Goal: Information Seeking & Learning: Compare options

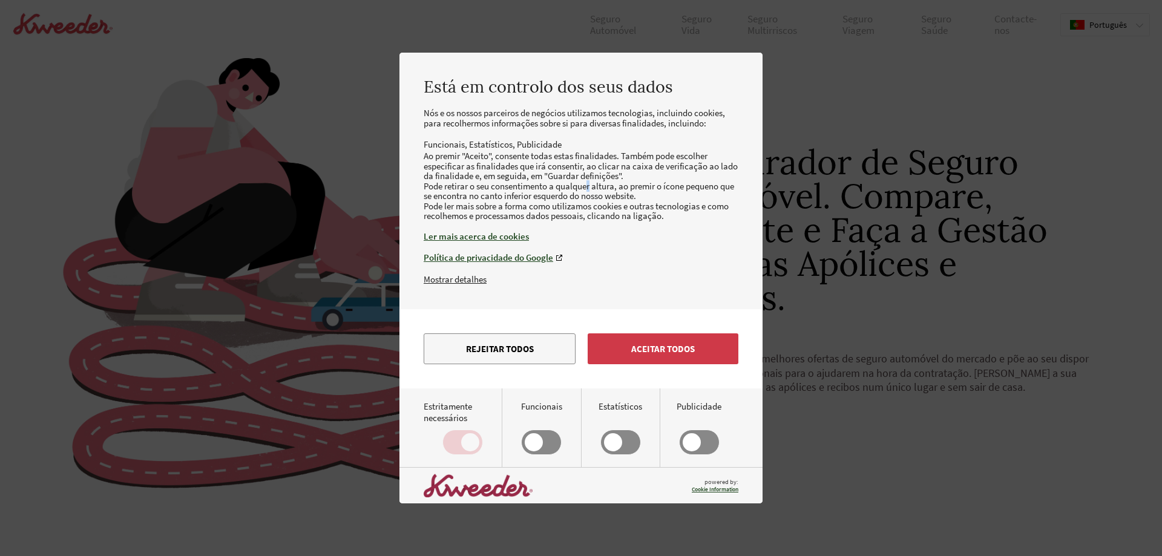
click at [672, 361] on button "Aceitar todos" at bounding box center [663, 348] width 151 height 31
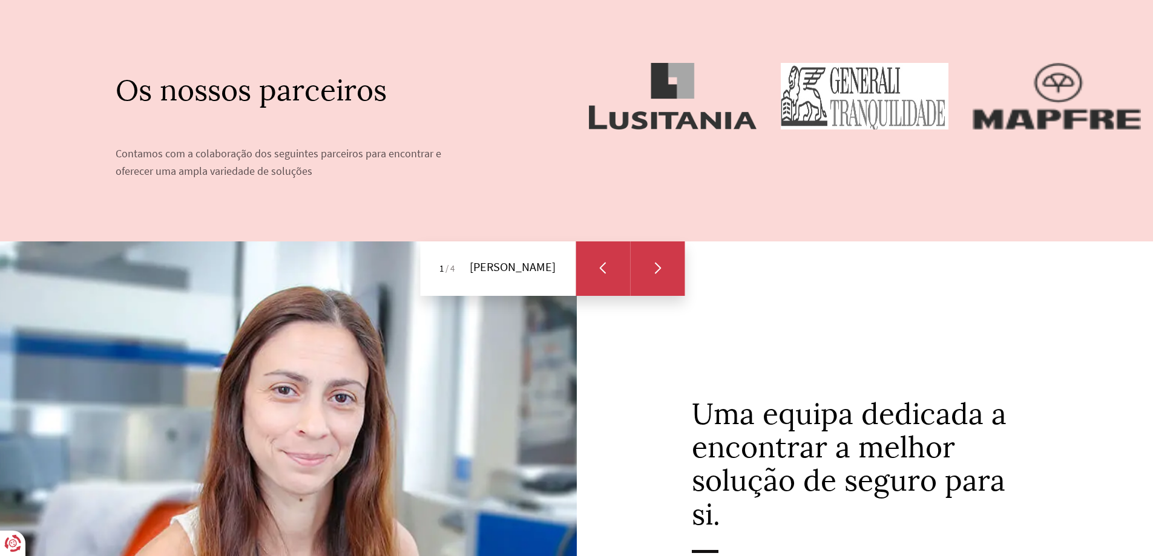
scroll to position [666, 0]
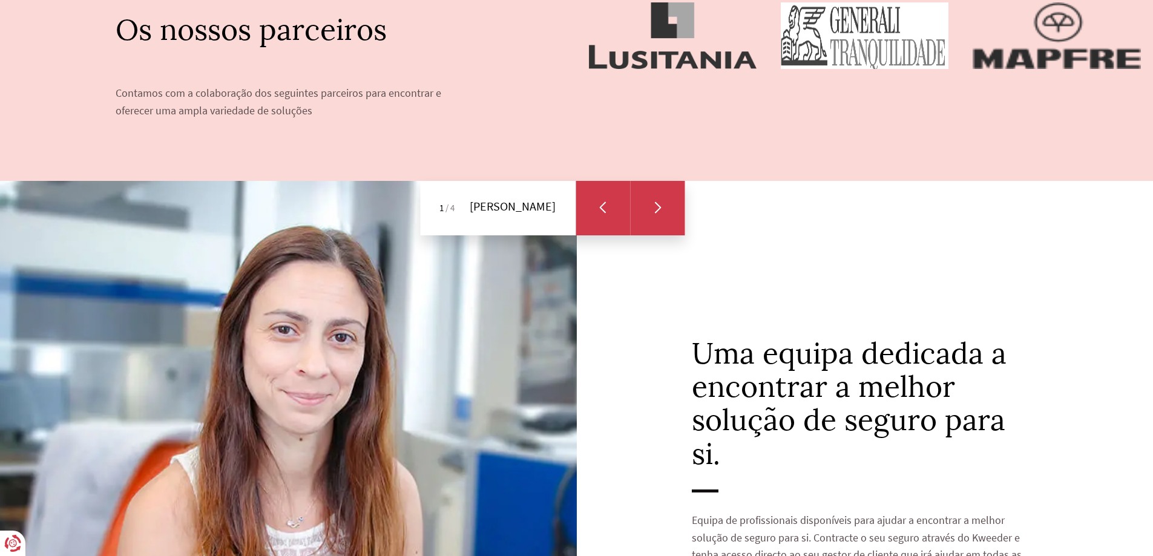
click at [665, 204] on div "Next slide" at bounding box center [657, 208] width 54 height 54
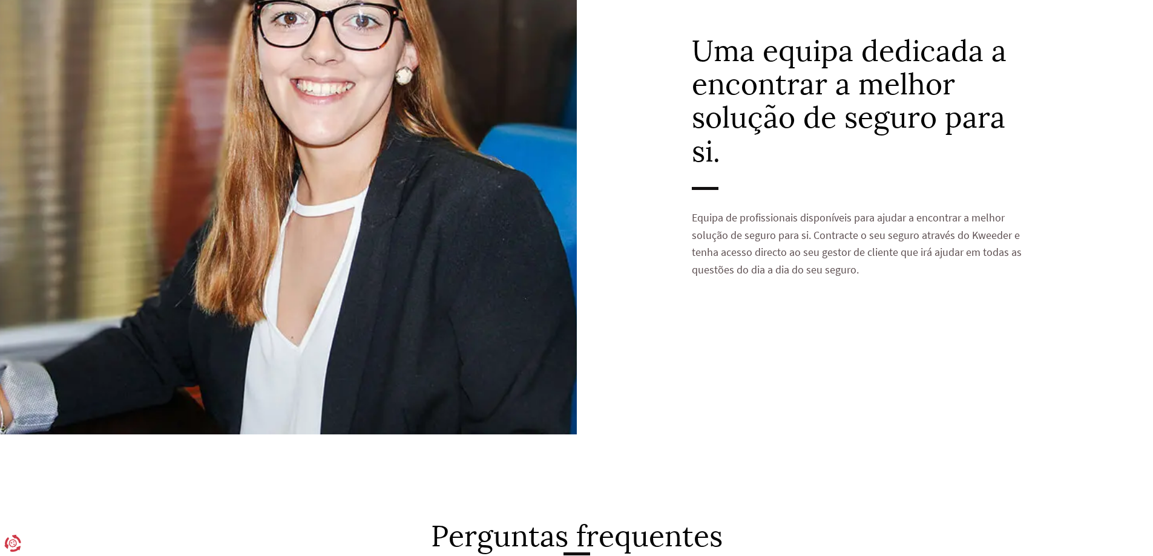
scroll to position [726, 0]
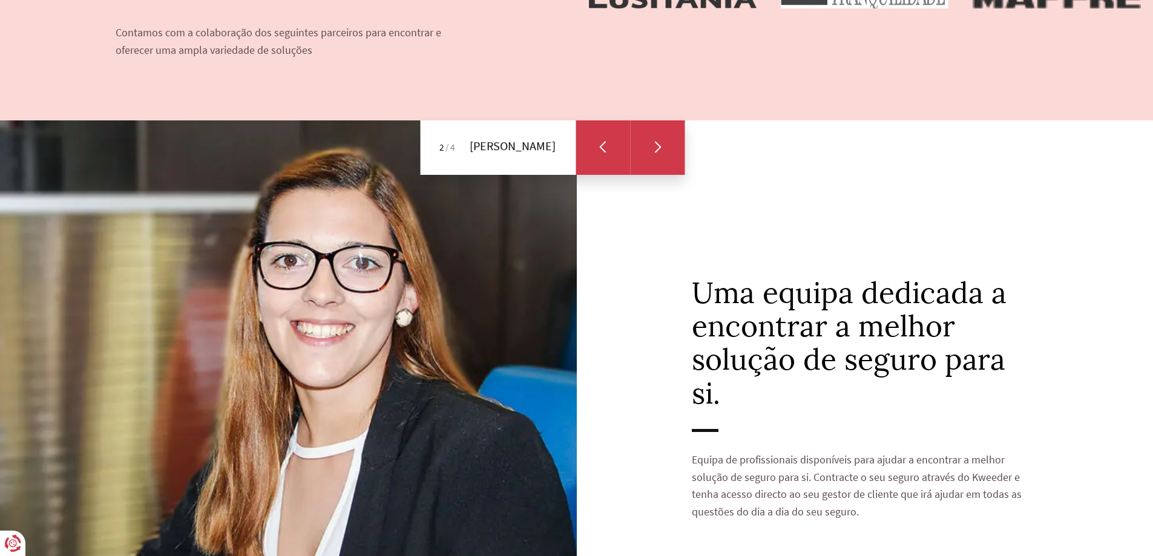
click at [663, 145] on div "Next slide" at bounding box center [657, 147] width 12 height 9
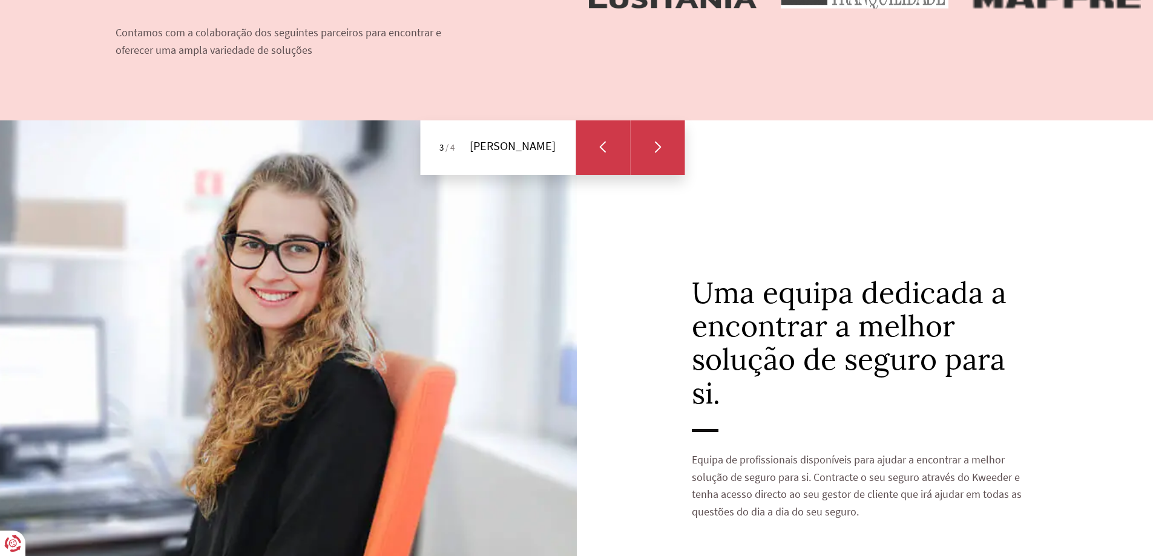
click at [663, 145] on div "Next slide" at bounding box center [657, 147] width 12 height 9
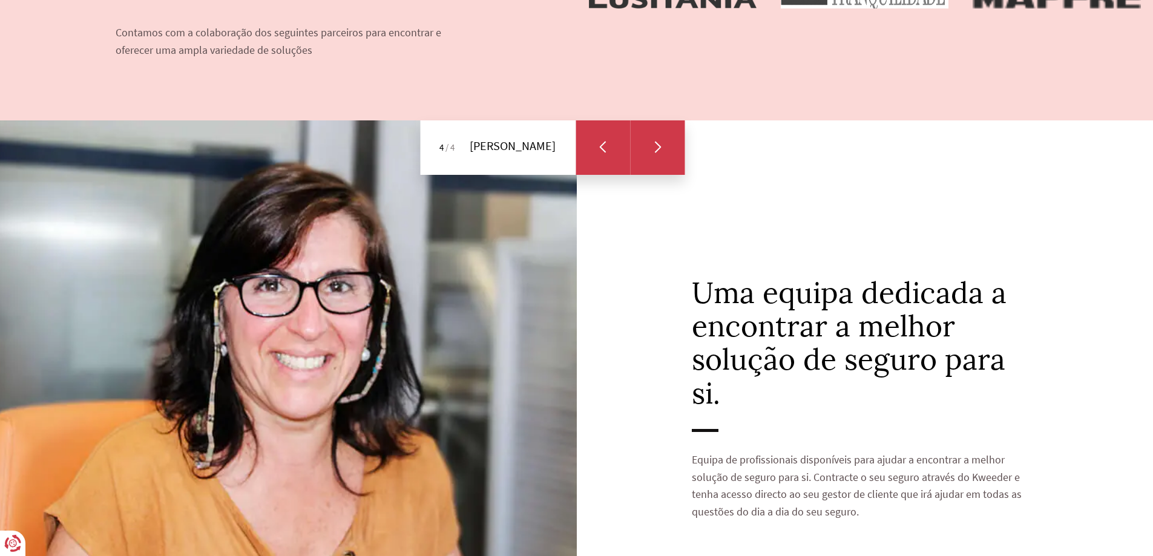
click at [663, 145] on div "Next slide" at bounding box center [657, 147] width 12 height 9
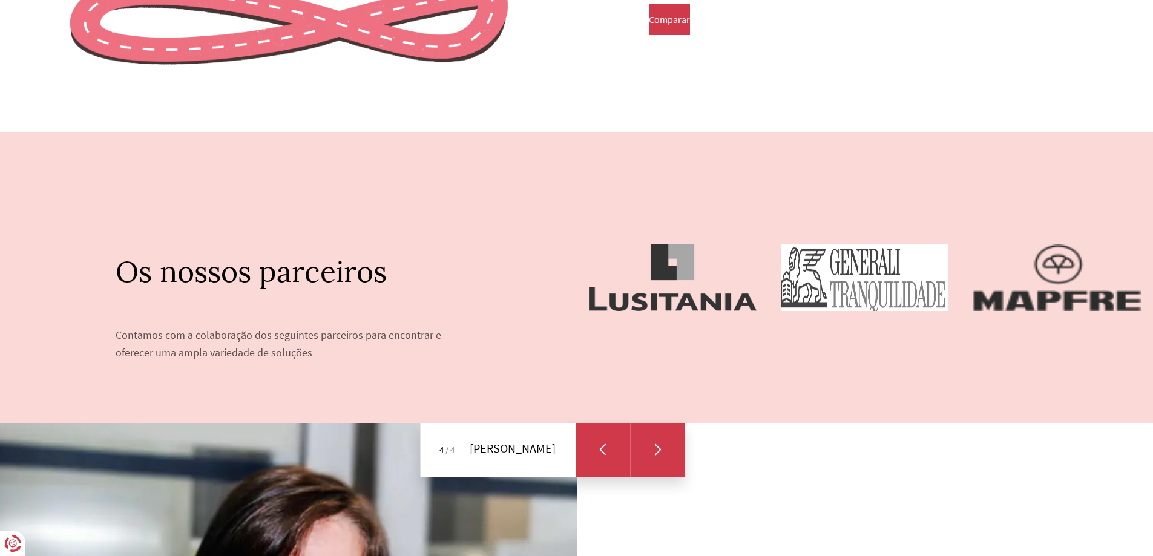
scroll to position [363, 0]
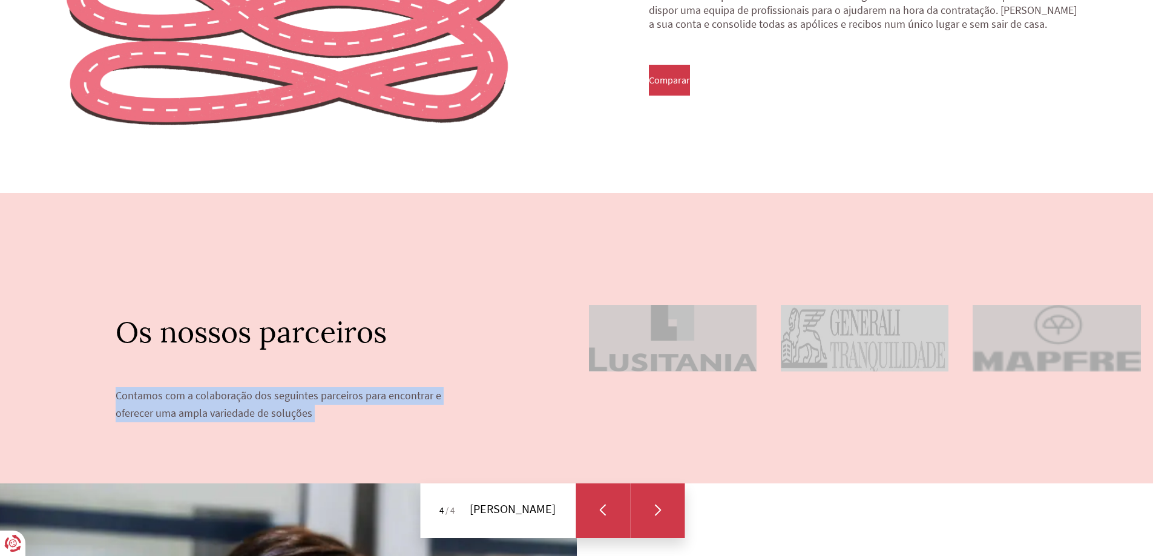
drag, startPoint x: 1049, startPoint y: 378, endPoint x: 531, endPoint y: 361, distance: 517.8
click at [531, 361] on section "Os nossos parceiros Contamos com a colaboração dos seguintes parceiros para enc…" at bounding box center [576, 338] width 1153 height 291
click at [1095, 416] on div at bounding box center [865, 338] width 577 height 291
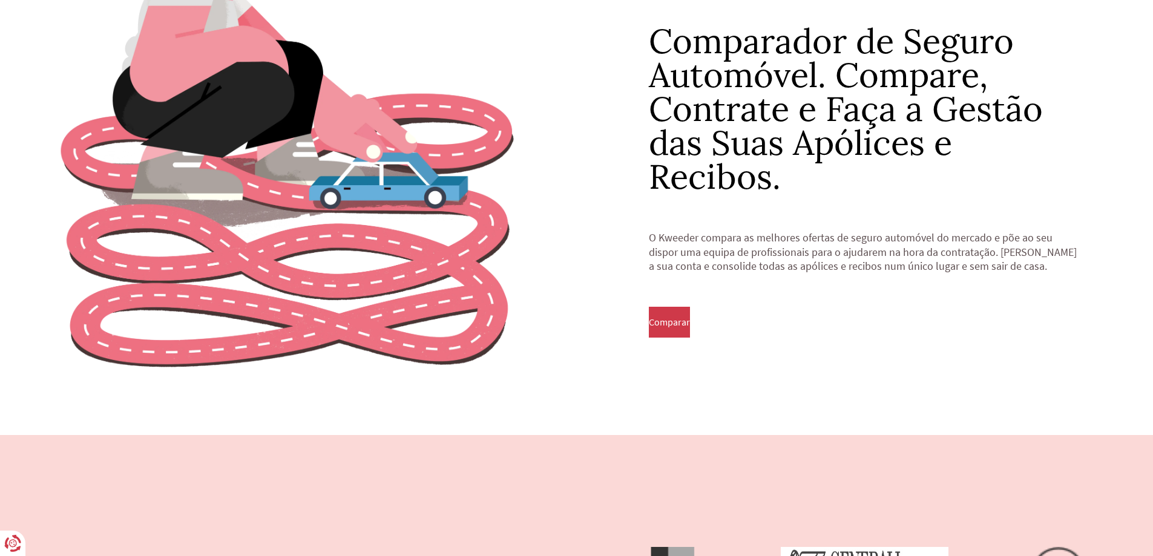
scroll to position [0, 0]
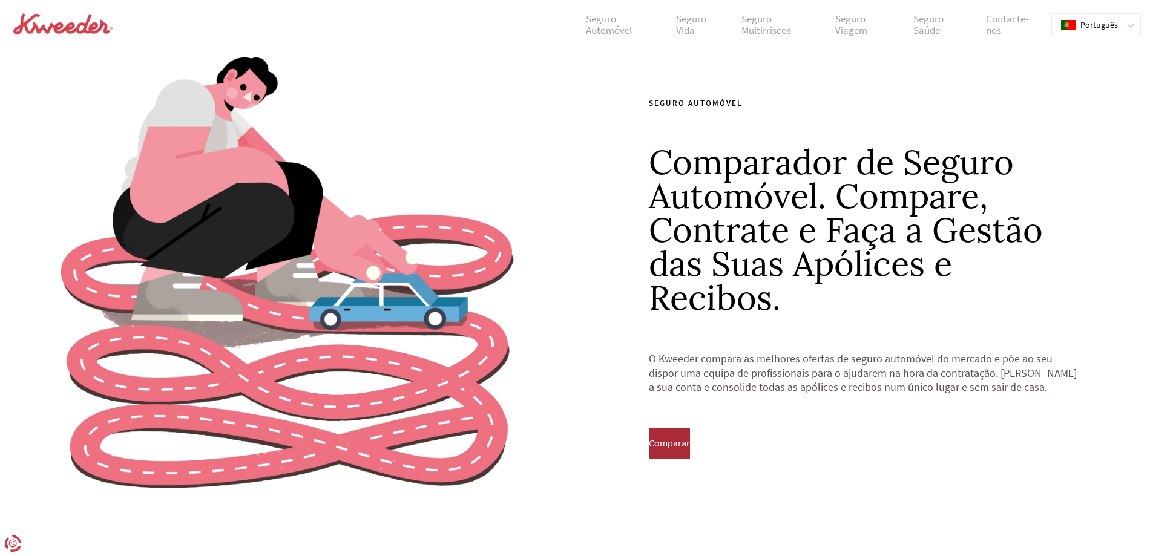
click at [675, 439] on span "Comparar" at bounding box center [669, 443] width 41 height 11
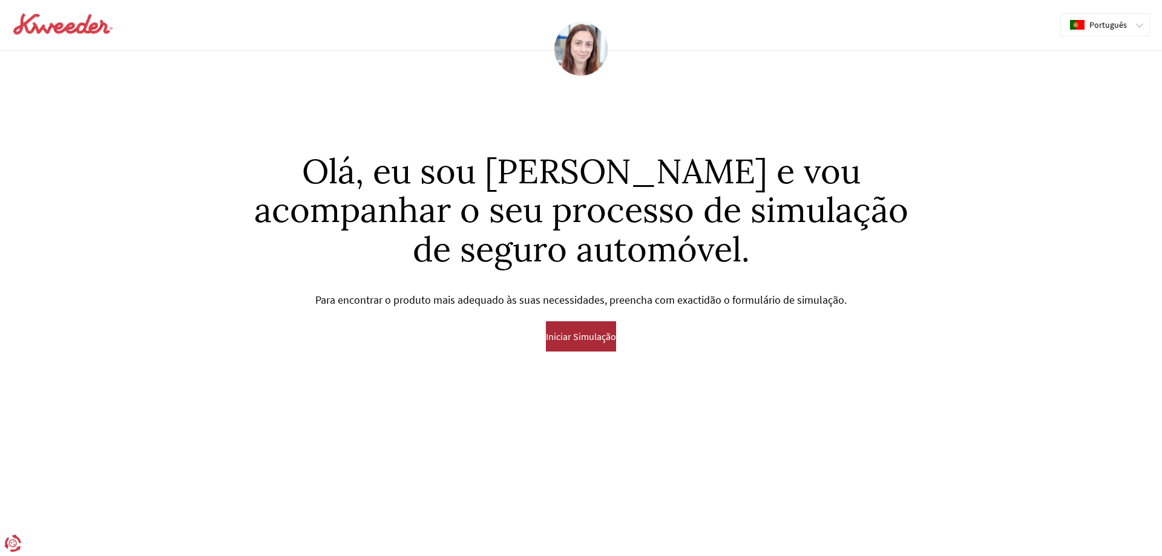
click at [576, 332] on span "Iniciar Simulação" at bounding box center [581, 336] width 70 height 11
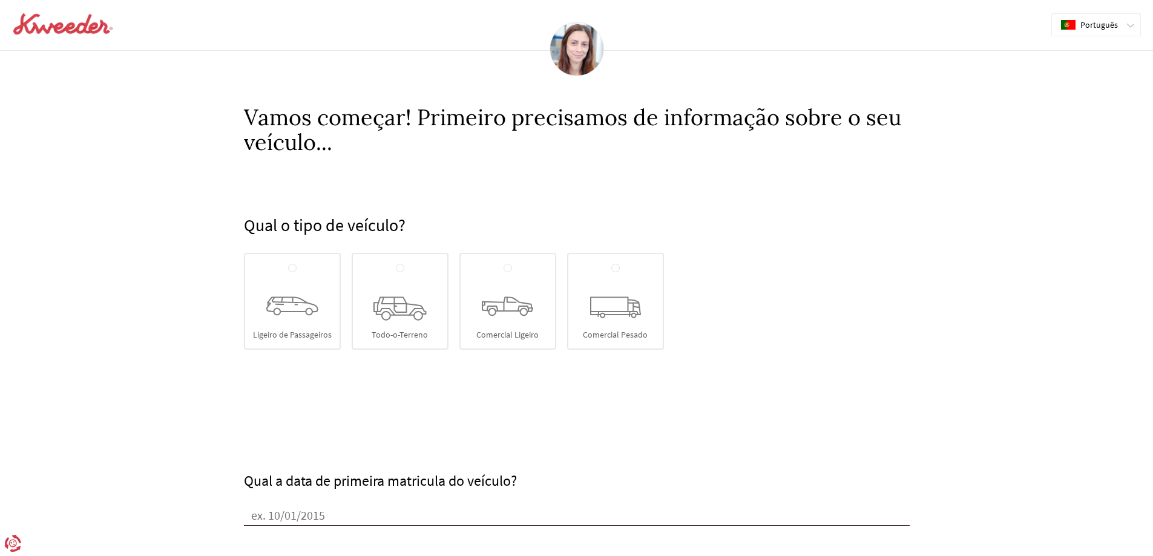
click at [287, 314] on icon at bounding box center [292, 306] width 52 height 19
radio input "true"
click at [288, 274] on input "Ligeiro de Passageiros" at bounding box center [292, 269] width 8 height 10
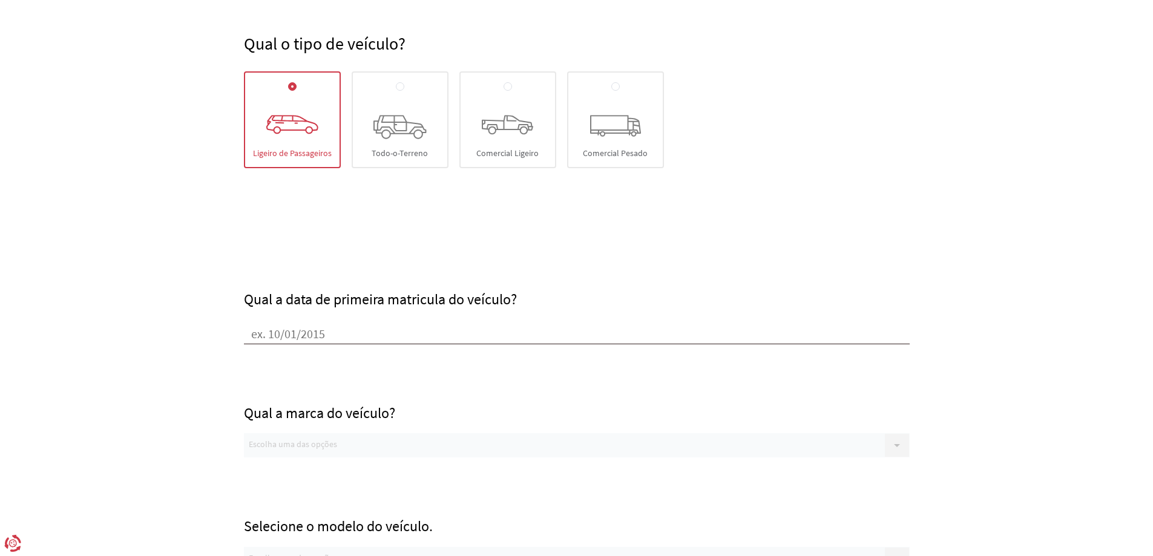
click at [316, 329] on input "Qual a data de primeira matricula do veículo?" at bounding box center [577, 335] width 666 height 18
type input "[DATE]"
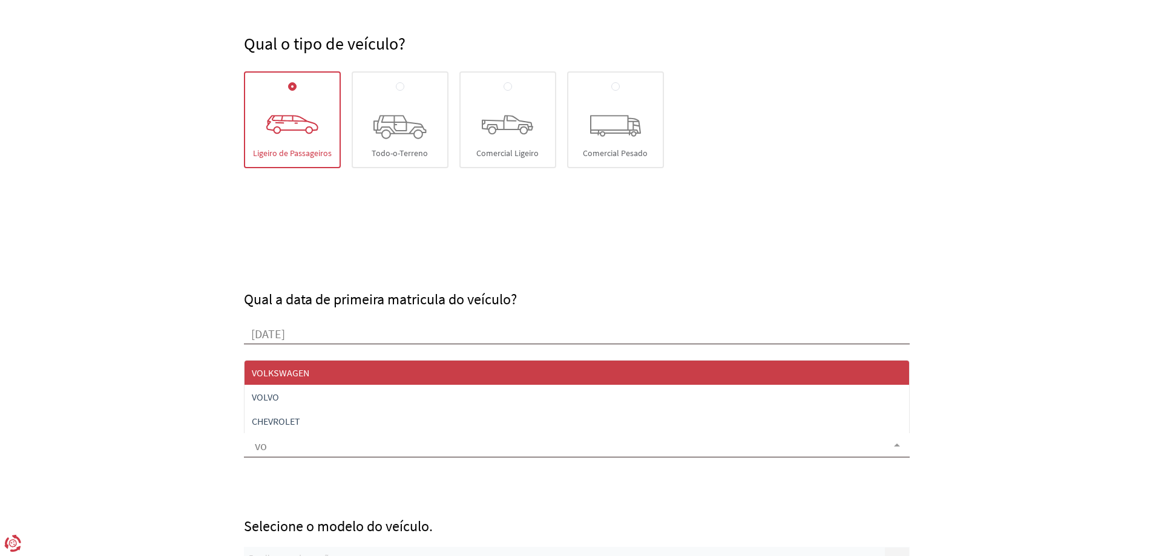
type input "vol"
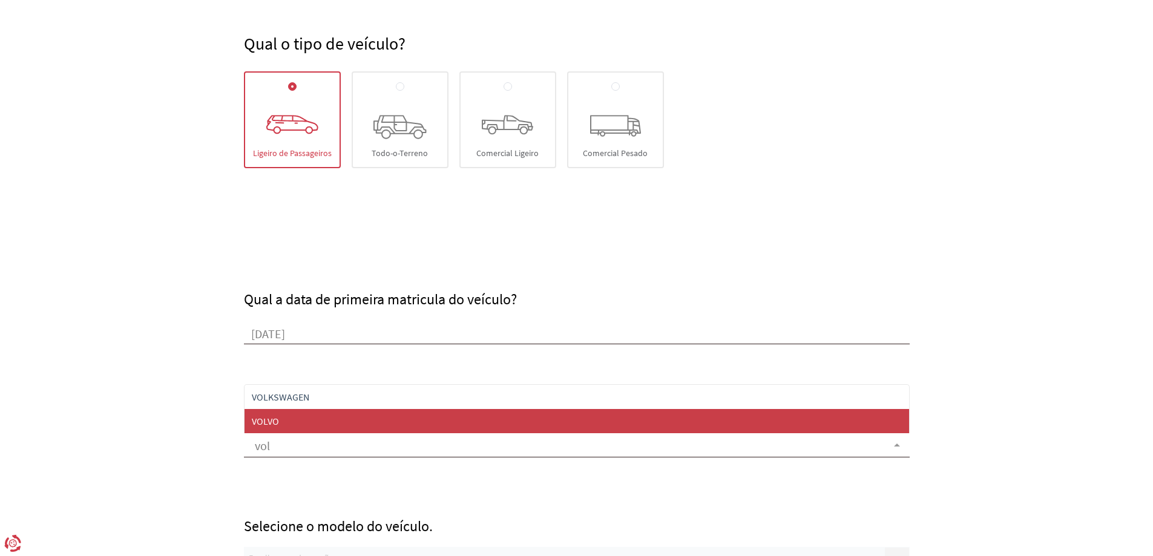
click at [269, 425] on span "VOLVO" at bounding box center [265, 421] width 27 height 12
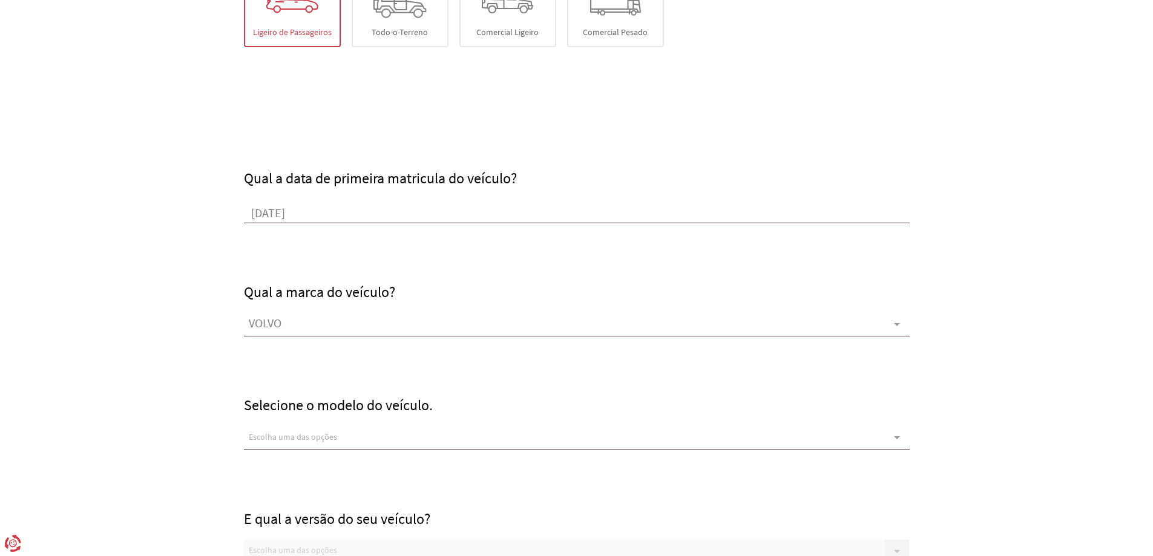
scroll to position [363, 0]
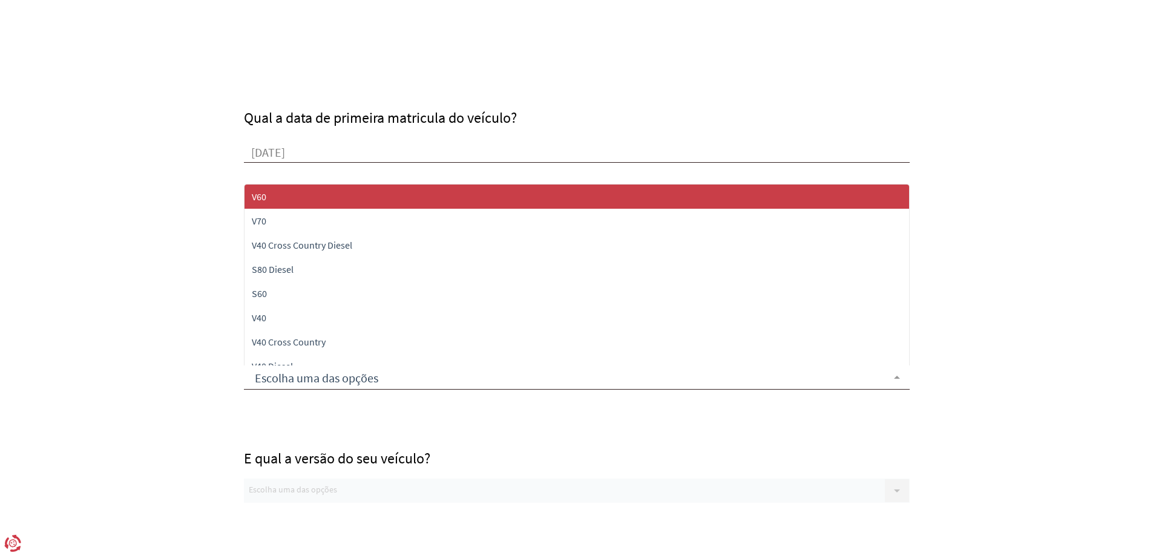
click at [304, 383] on div at bounding box center [577, 378] width 666 height 24
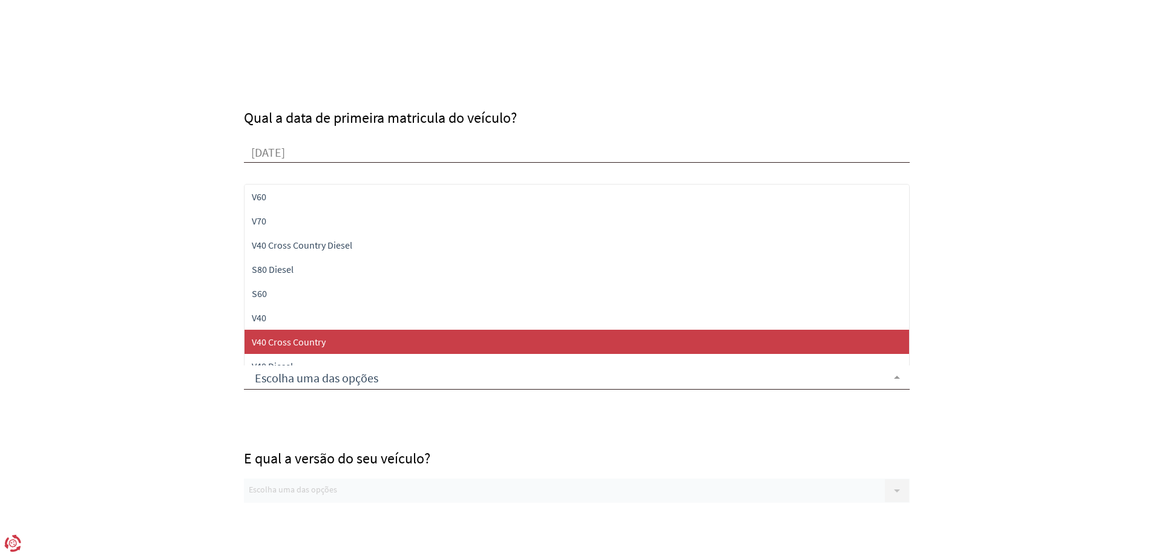
scroll to position [61, 0]
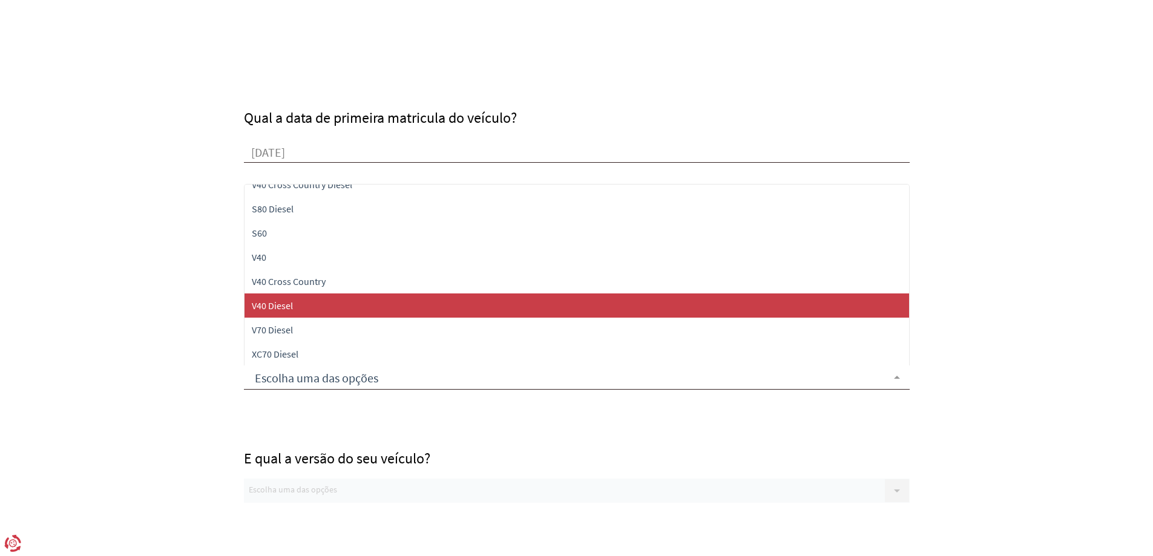
click at [285, 314] on span "V40 Diesel" at bounding box center [577, 306] width 665 height 24
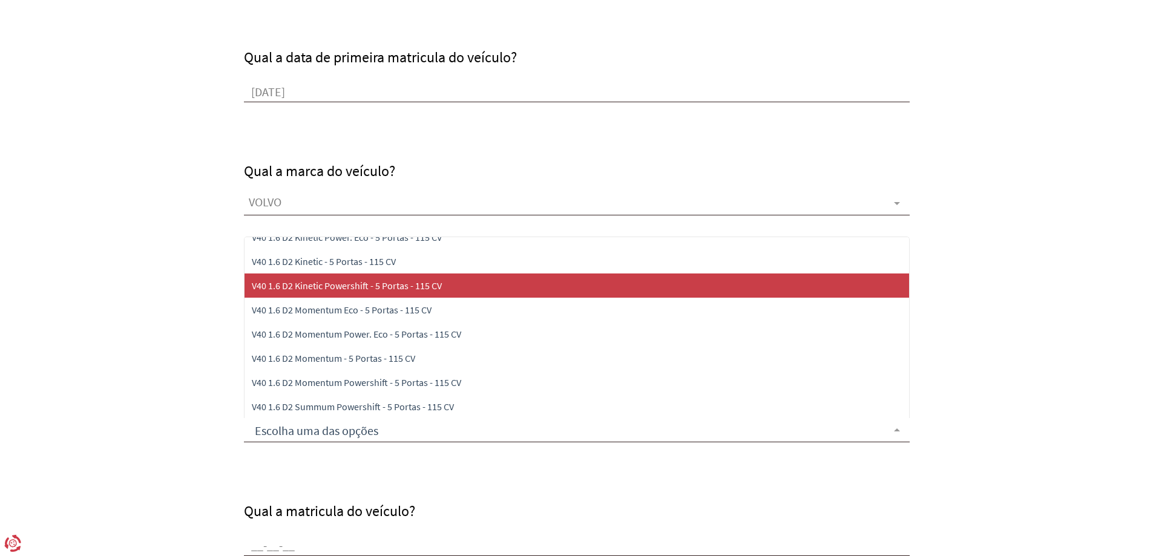
scroll to position [363, 0]
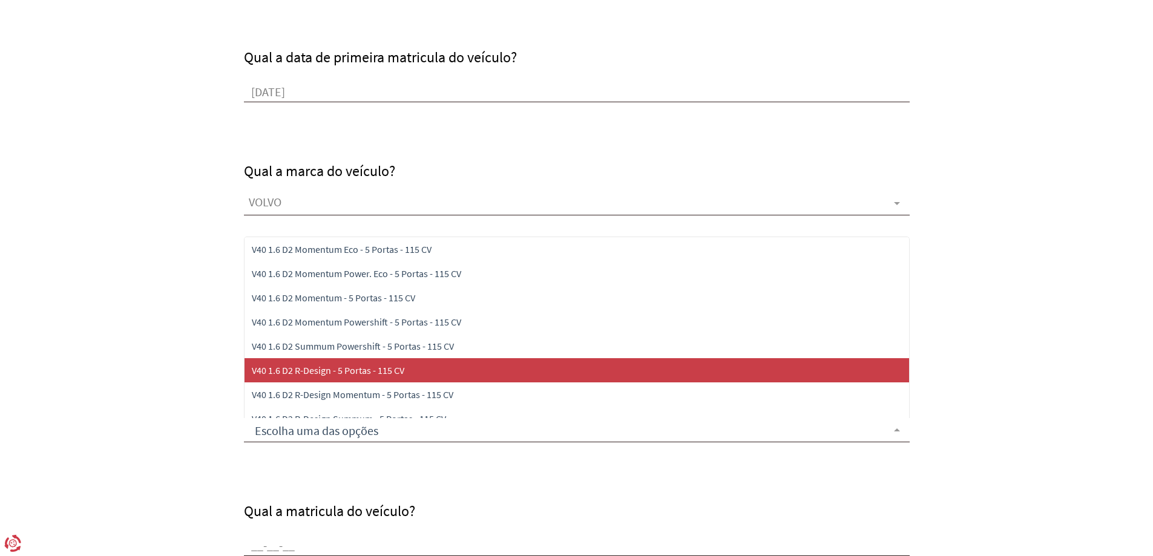
click at [298, 372] on span "V40 1.6 D2 R-Design - 5 Portas - 115 CV" at bounding box center [328, 370] width 153 height 12
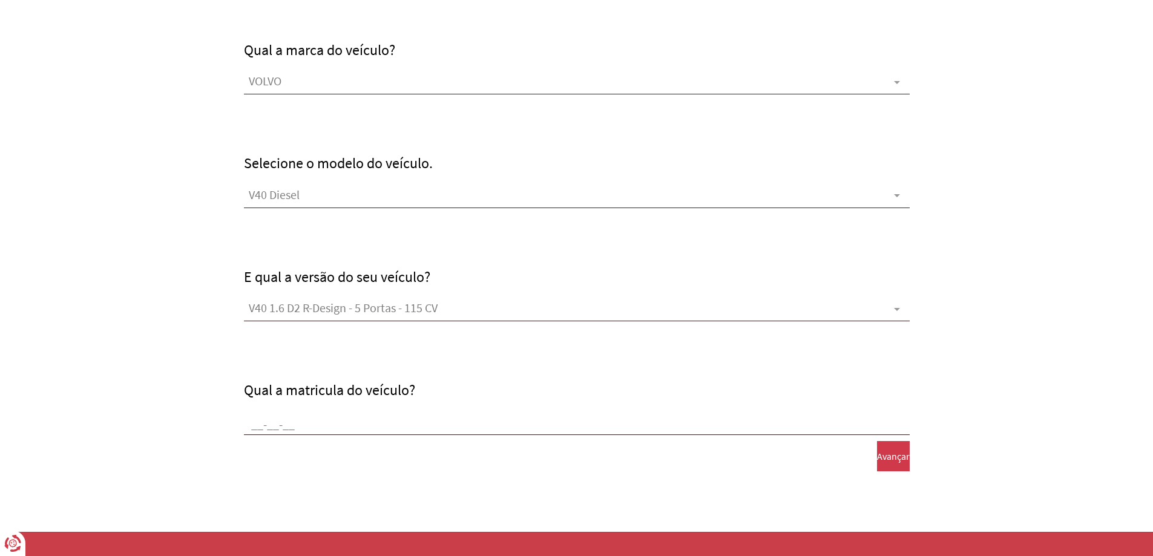
scroll to position [593, 0]
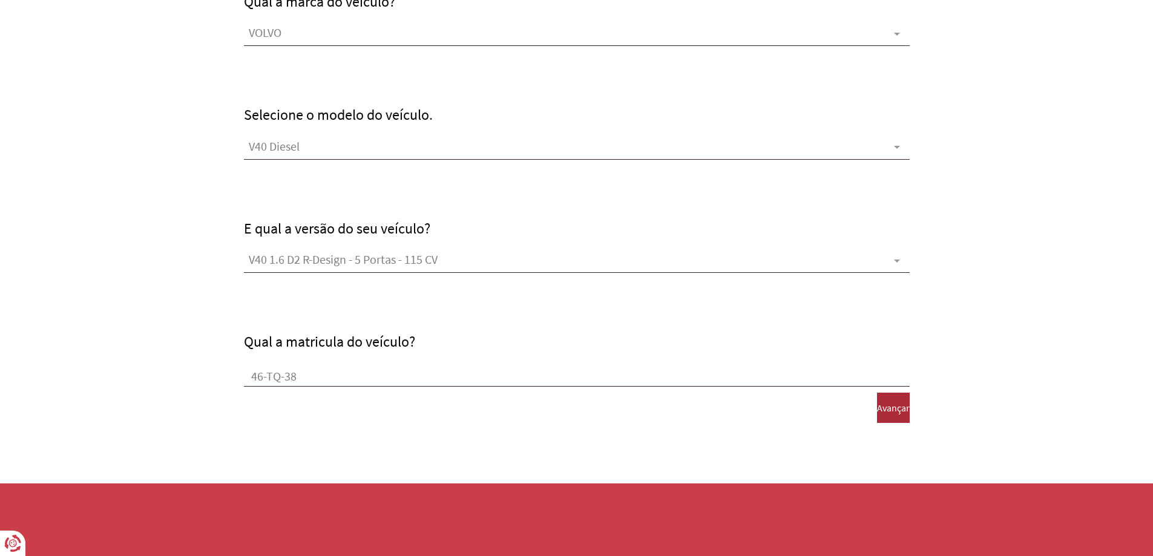
type input "46-TQ-38"
click at [881, 407] on span "Avançar" at bounding box center [893, 407] width 33 height 11
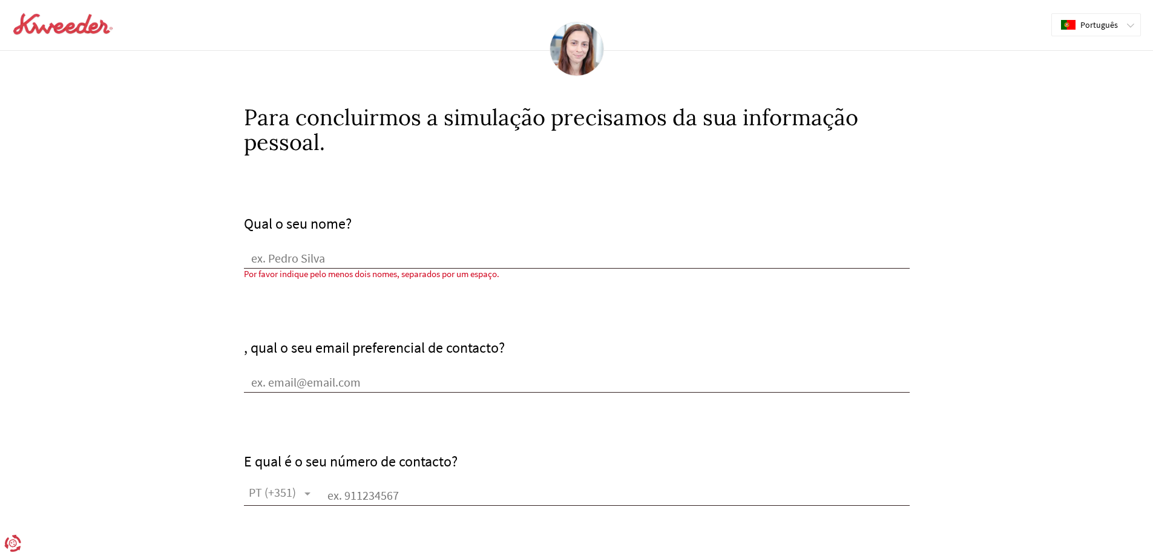
click at [270, 257] on input "Qual o seu nome?" at bounding box center [577, 260] width 666 height 18
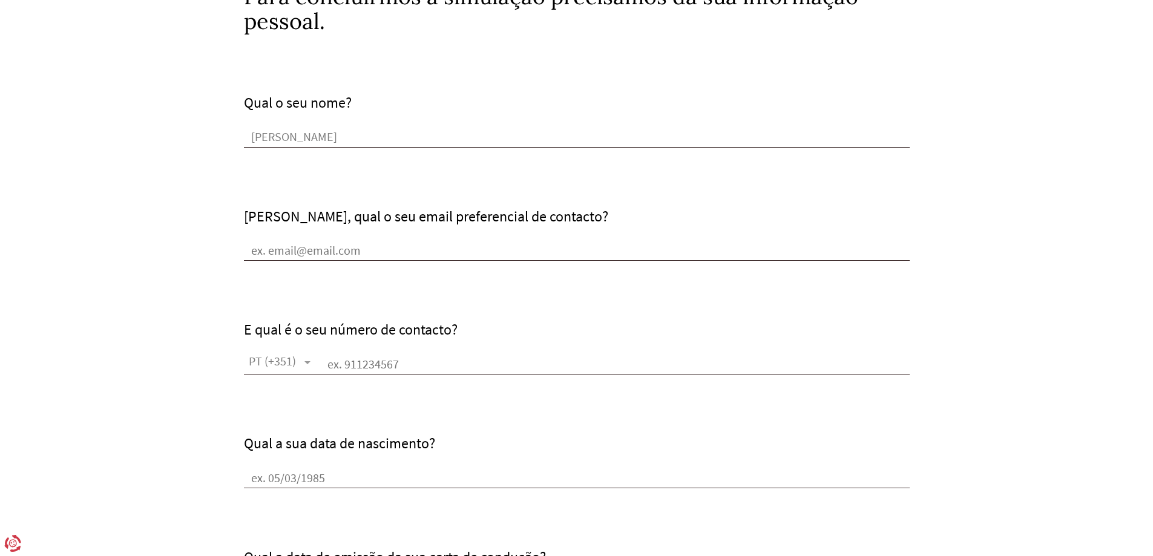
scroll to position [182, 0]
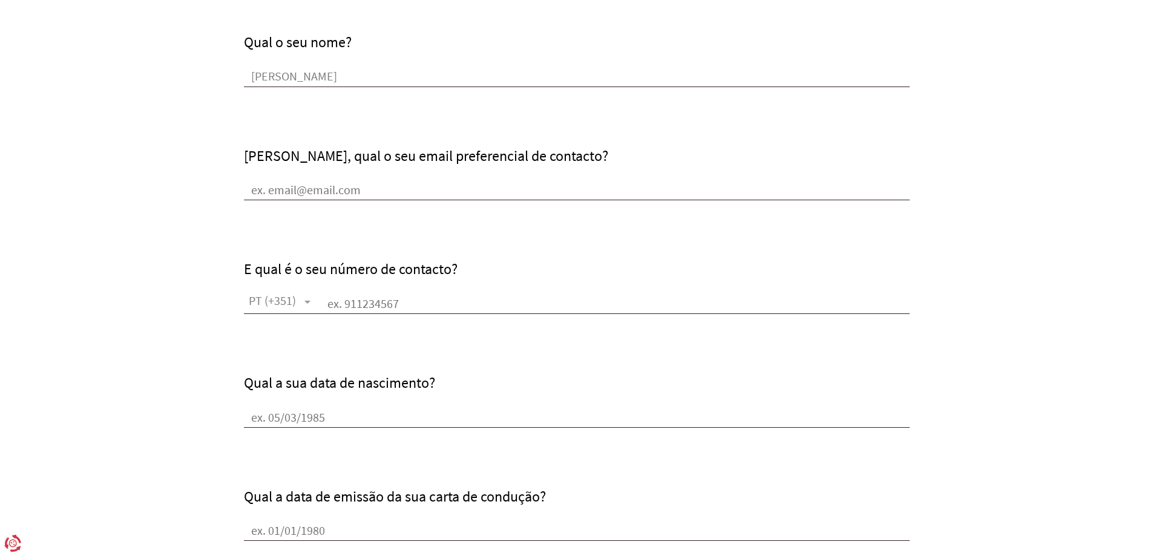
type input "[PERSON_NAME]"
click at [272, 183] on input "[PERSON_NAME], qual o seu email preferencial de contacto?" at bounding box center [577, 191] width 666 height 18
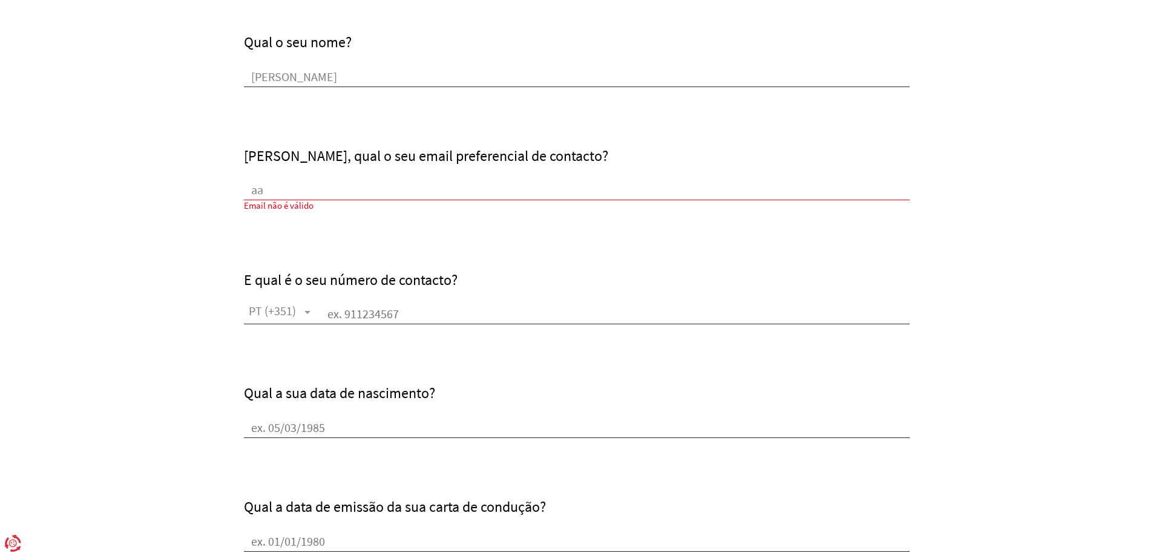
type input "[EMAIL_ADDRESS][DOMAIN_NAME]"
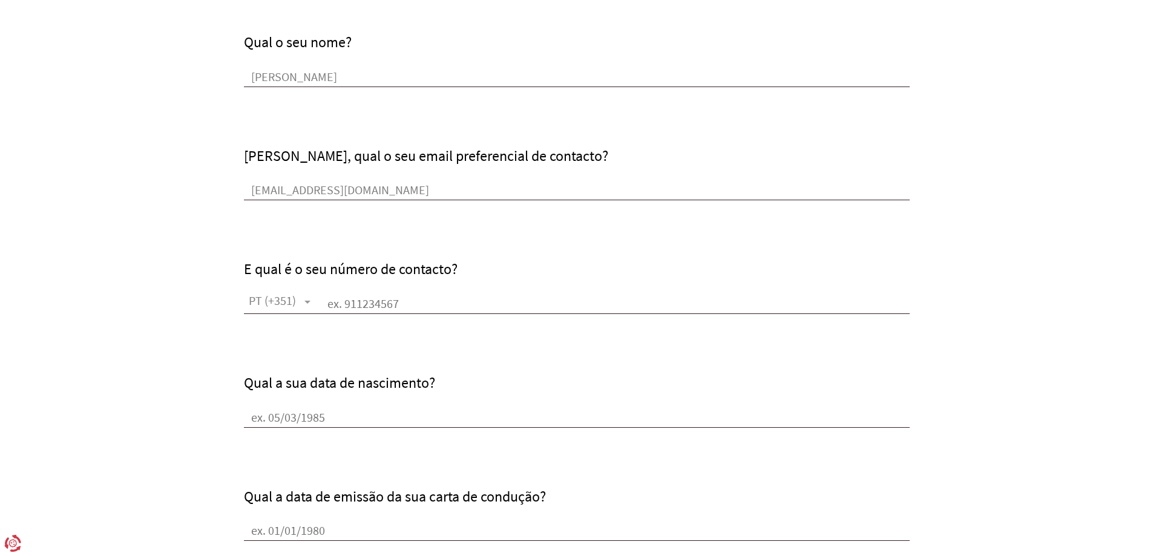
click at [360, 299] on input "text" at bounding box center [615, 305] width 590 height 18
type input "910123321"
click at [287, 410] on input "Qual a sua data de nascimento?" at bounding box center [577, 419] width 666 height 18
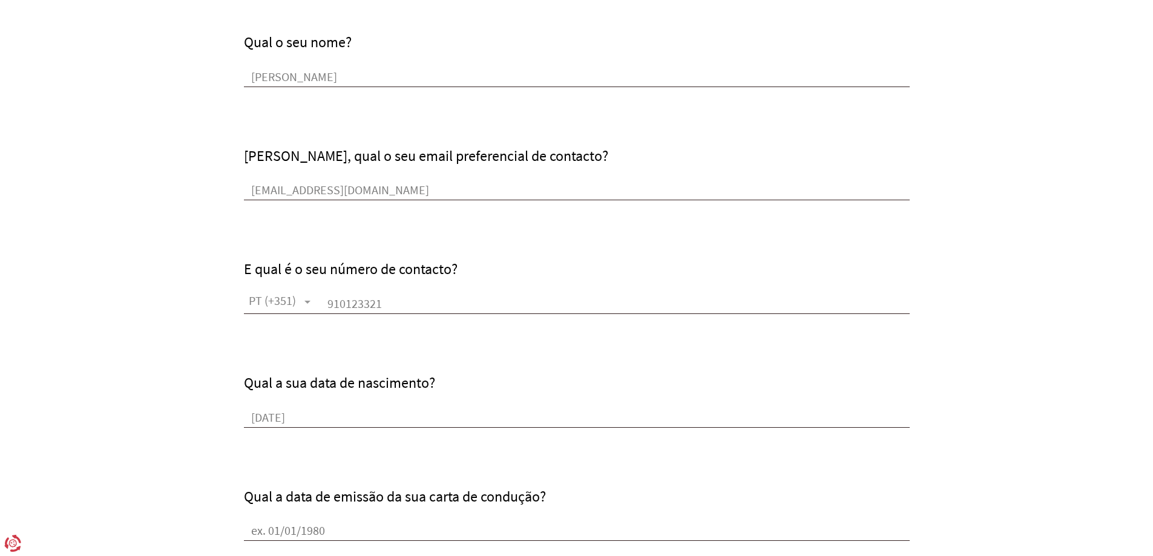
type input "[DATE]"
click at [291, 529] on input "Qual a data de emissão da sua carta de condução?" at bounding box center [577, 532] width 666 height 18
type input "[DATE]"
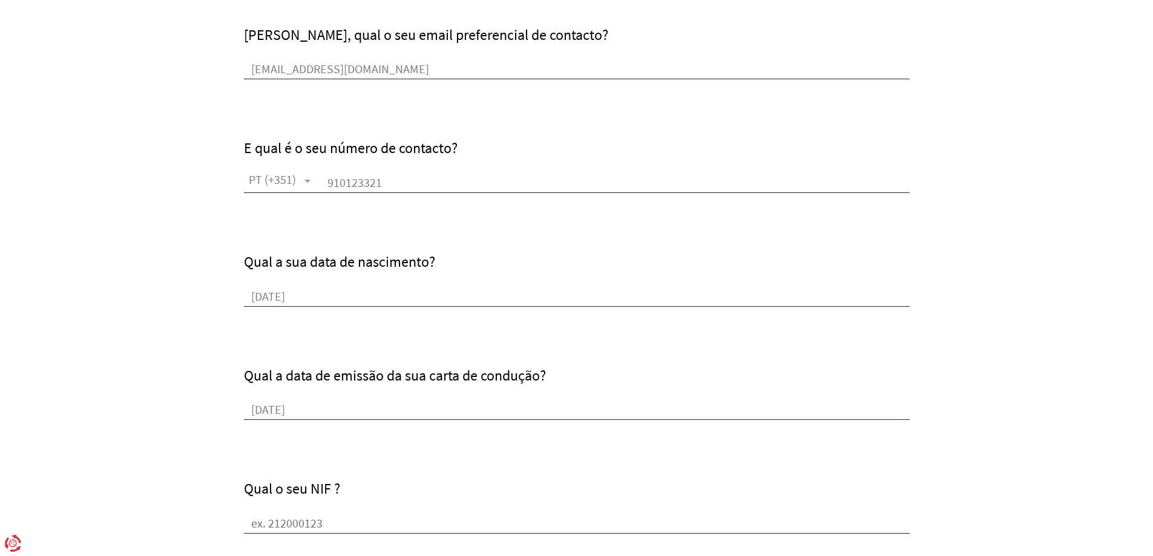
scroll to position [363, 0]
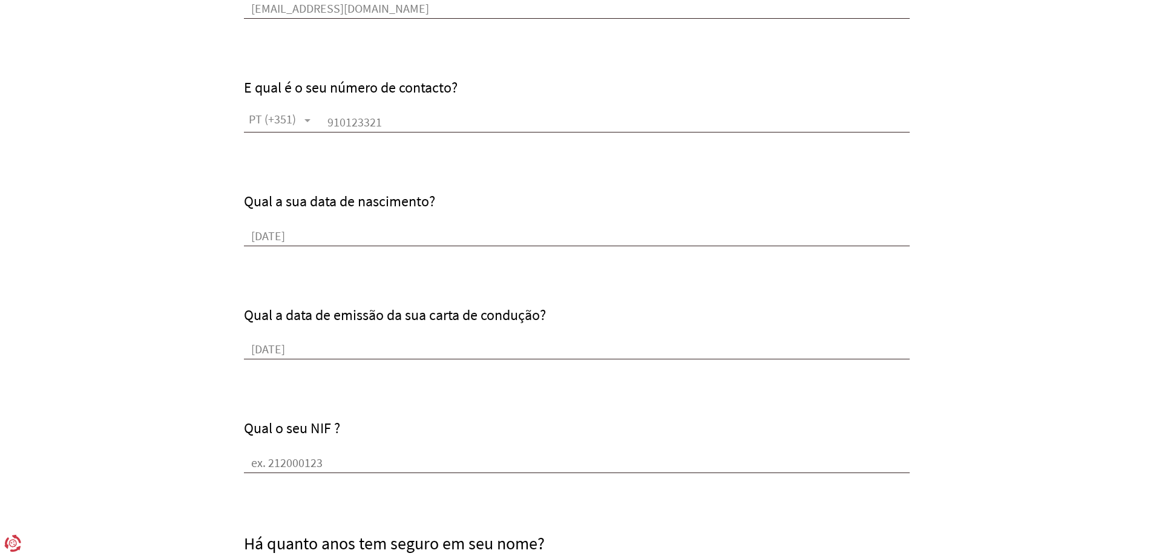
click at [287, 463] on input "Qual o seu NIF ?" at bounding box center [577, 464] width 666 height 18
type input "271683422"
click at [192, 465] on form "Qual o seu nome? [PERSON_NAME], qual o seu email preferencial de contacto? [EMA…" at bounding box center [576, 439] width 1153 height 1294
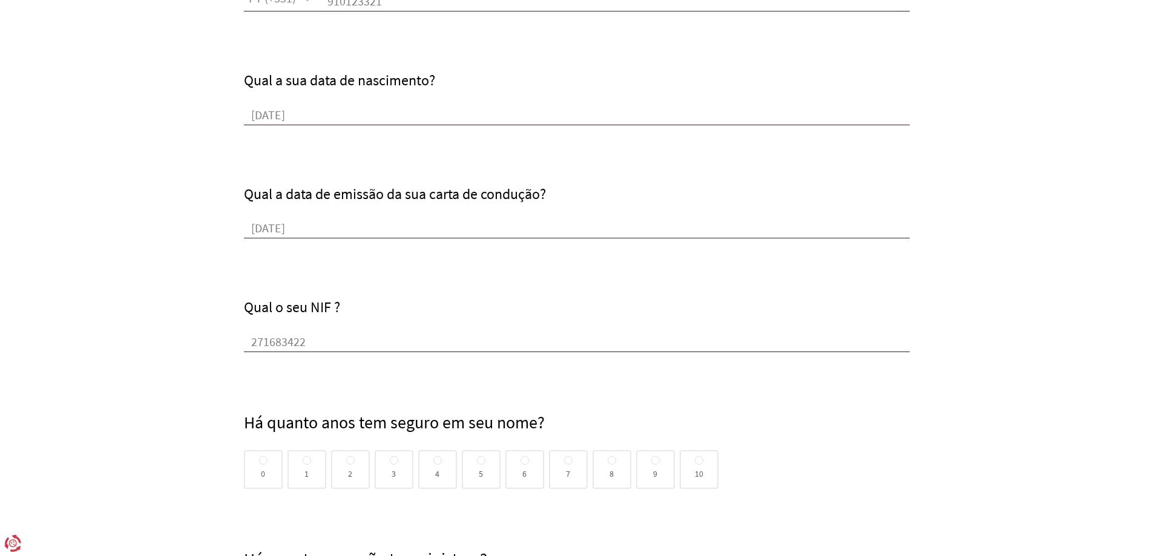
scroll to position [545, 0]
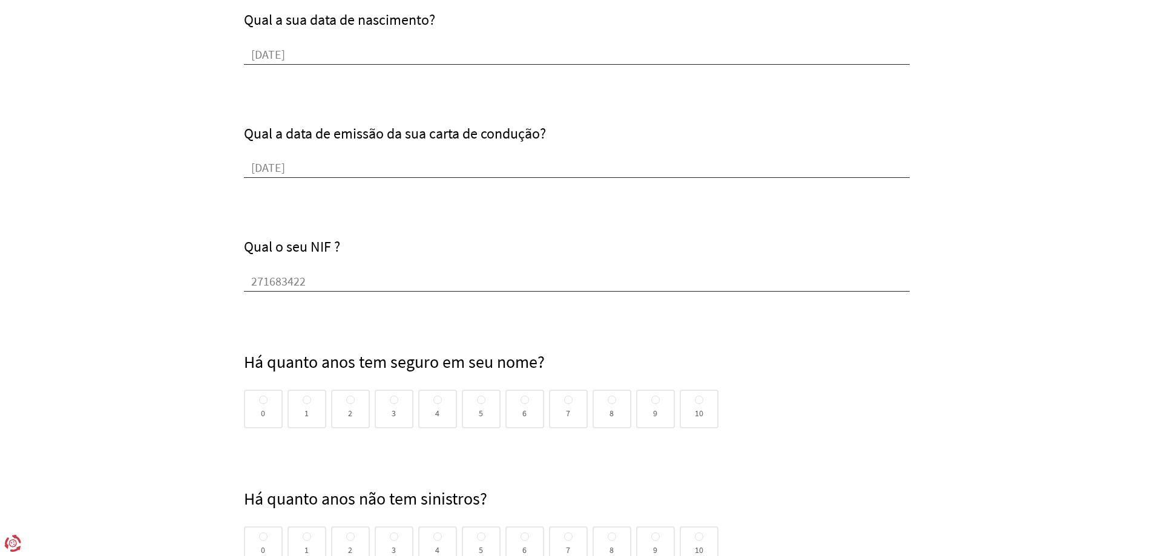
click at [482, 409] on span "5" at bounding box center [481, 409] width 4 height 0
radio input "true"
click at [482, 406] on input "5" at bounding box center [481, 401] width 8 height 10
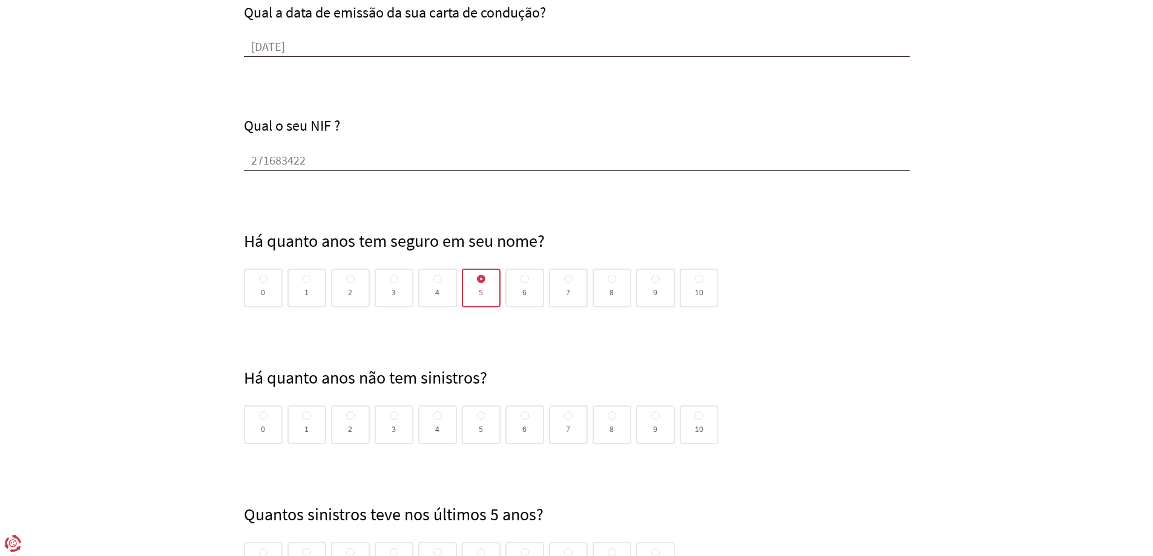
click at [485, 422] on div "5" at bounding box center [481, 425] width 39 height 39
radio input "true"
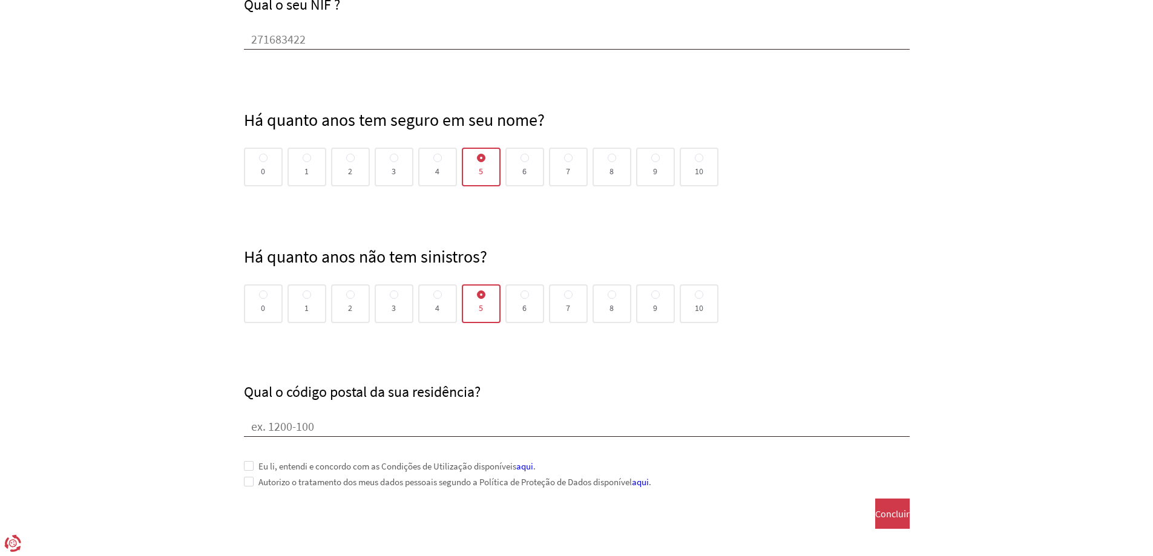
click at [263, 421] on input "Qual o código postal da sua residência?" at bounding box center [577, 428] width 666 height 18
type input "4650-574"
click at [249, 467] on span at bounding box center [249, 466] width 10 height 10
click at [248, 481] on span at bounding box center [249, 482] width 10 height 10
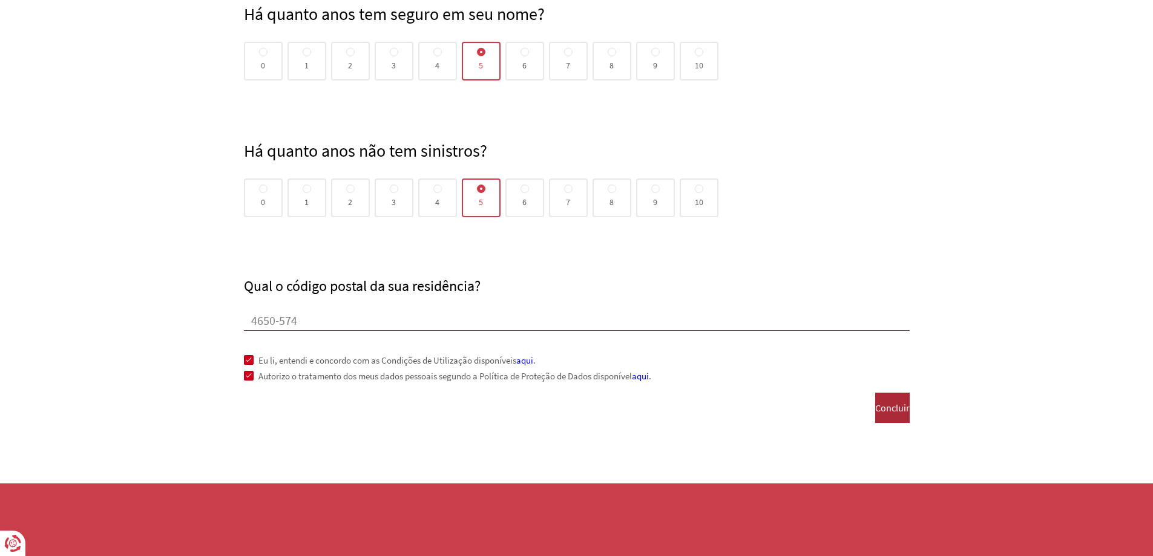
click at [875, 407] on span "Concluir" at bounding box center [892, 407] width 34 height 11
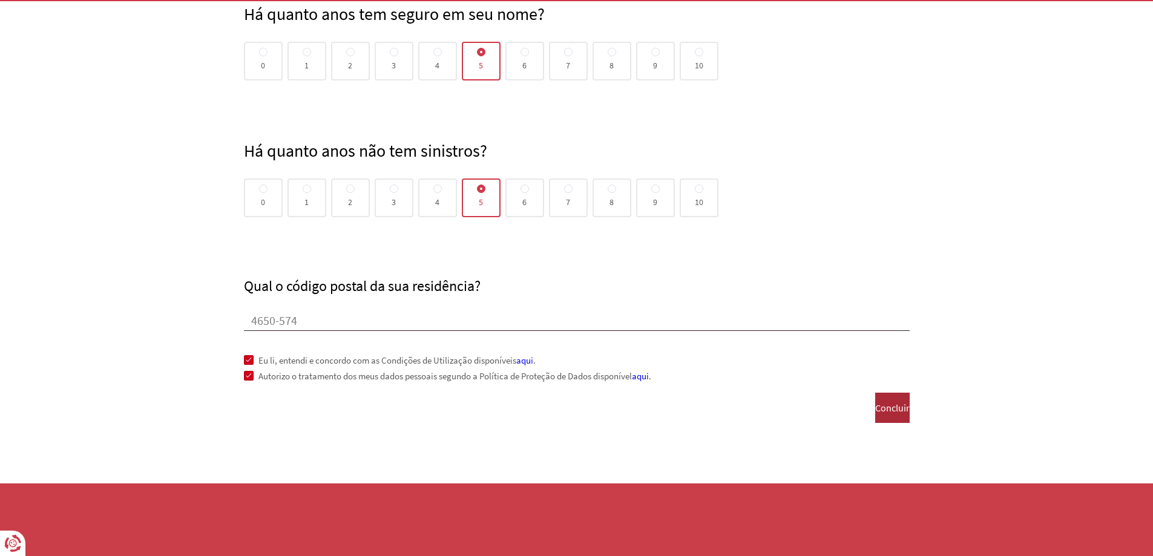
click at [875, 406] on span "Concluir" at bounding box center [892, 407] width 34 height 11
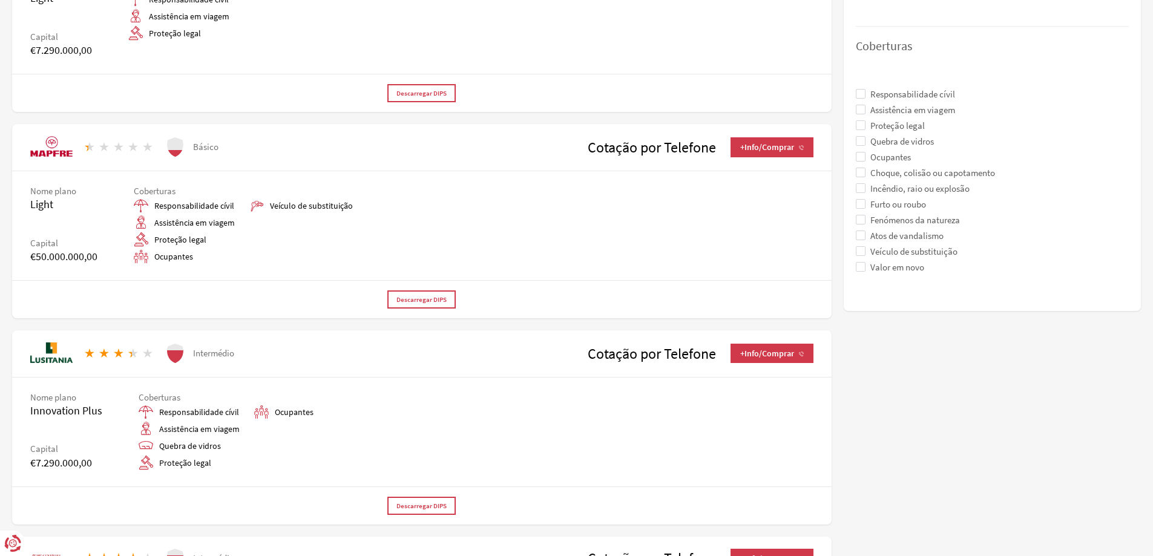
scroll to position [605, 0]
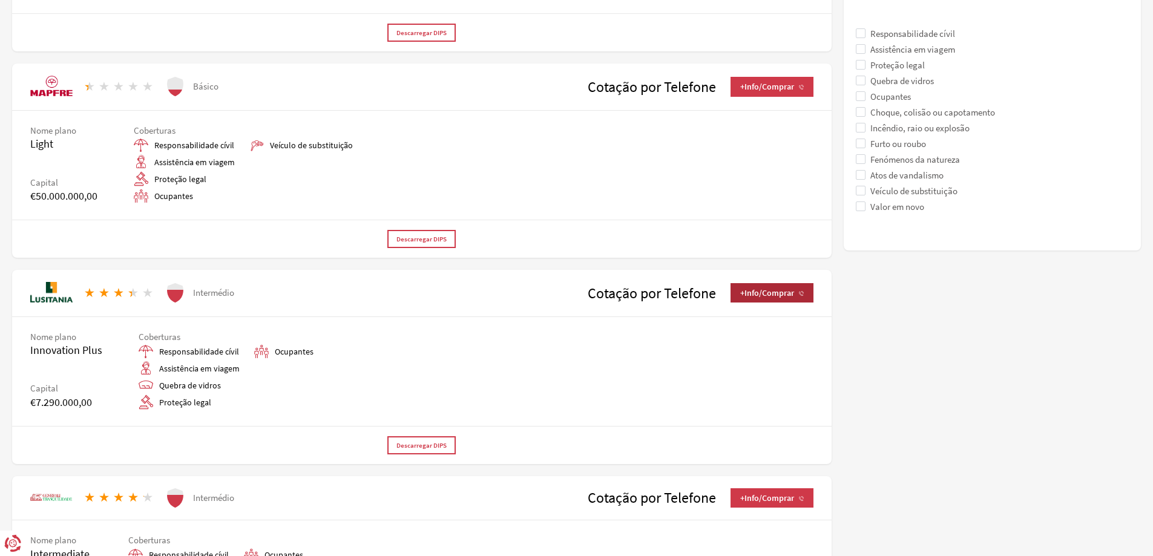
click at [740, 293] on span "+Info/Comprar" at bounding box center [772, 293] width 64 height 10
